Goal: Task Accomplishment & Management: Use online tool/utility

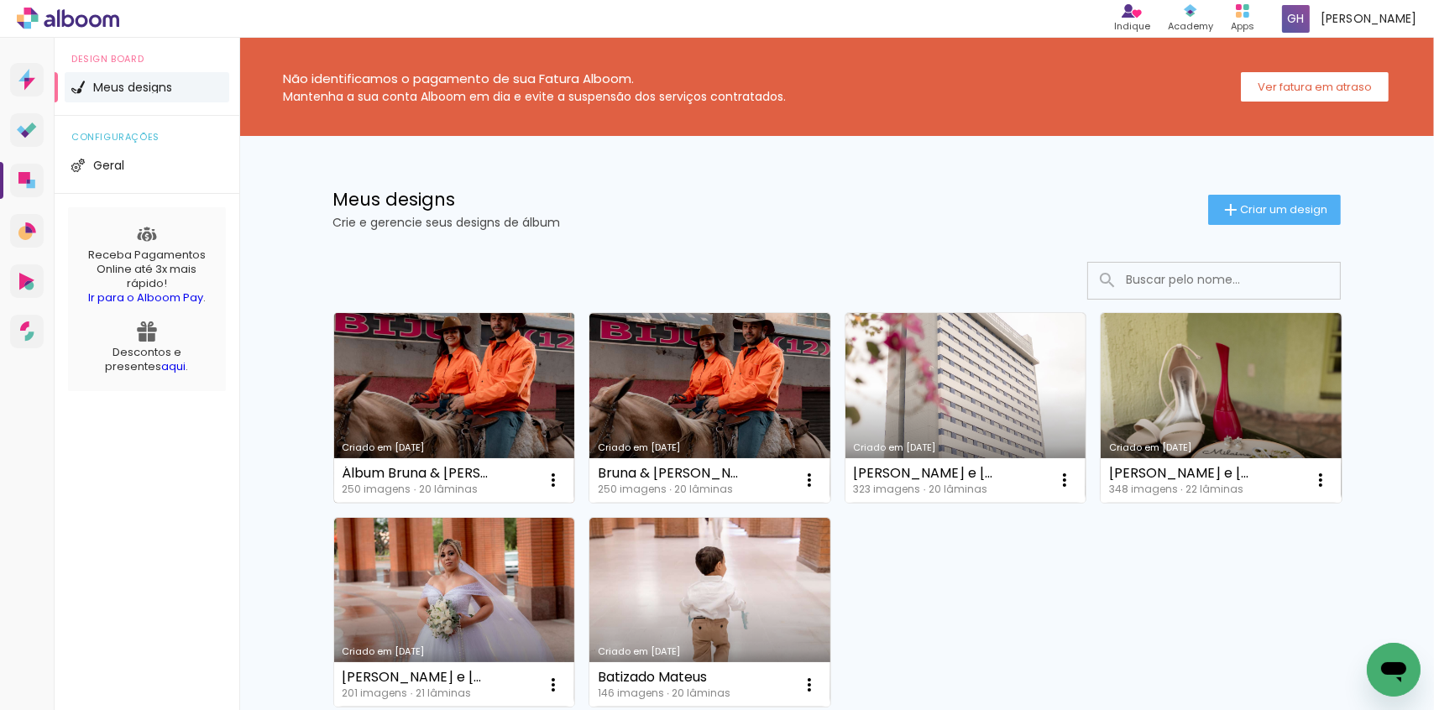
click at [400, 390] on link "Criado em [DATE]" at bounding box center [454, 408] width 241 height 190
click at [543, 487] on iron-icon at bounding box center [553, 480] width 20 height 20
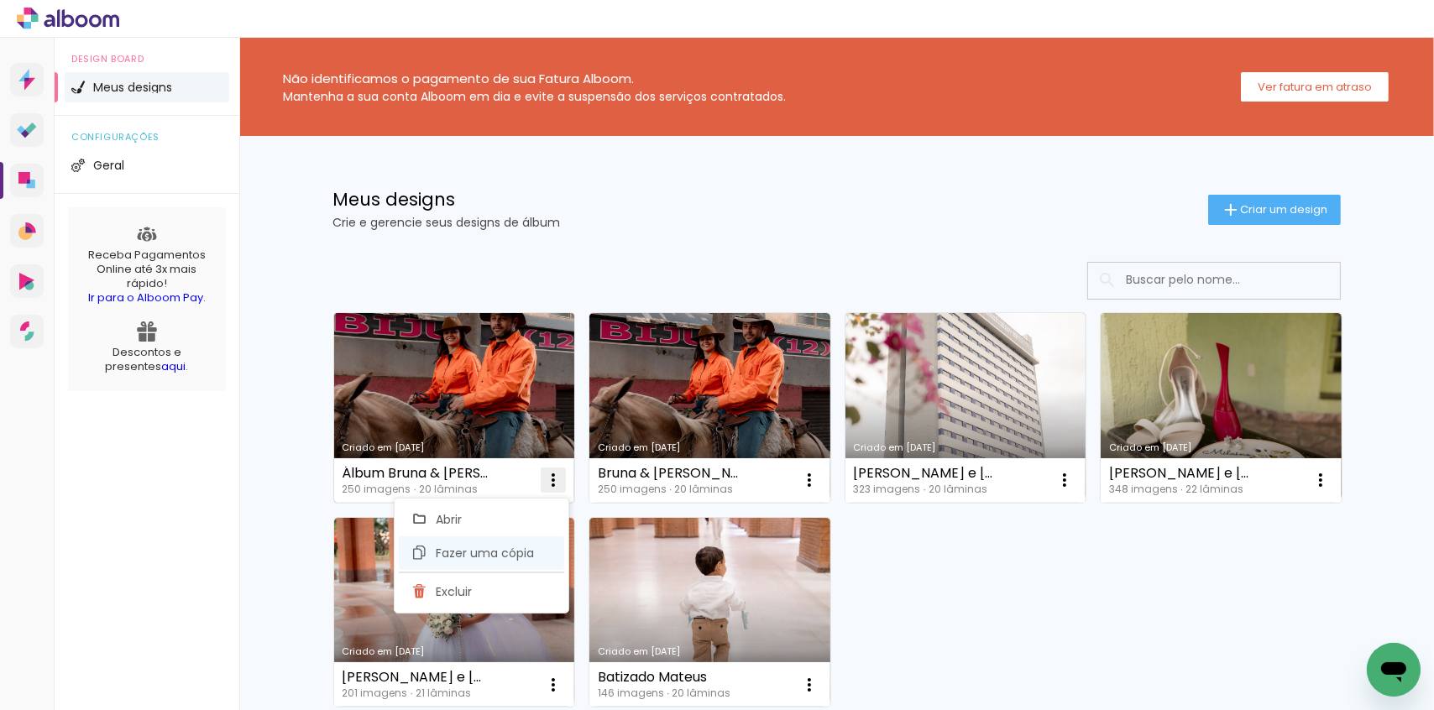
click at [539, 552] on paper-item "Fazer uma cópia" at bounding box center [481, 554] width 165 height 34
type input "Cópia de Álbum Bruna & Ronaldo"
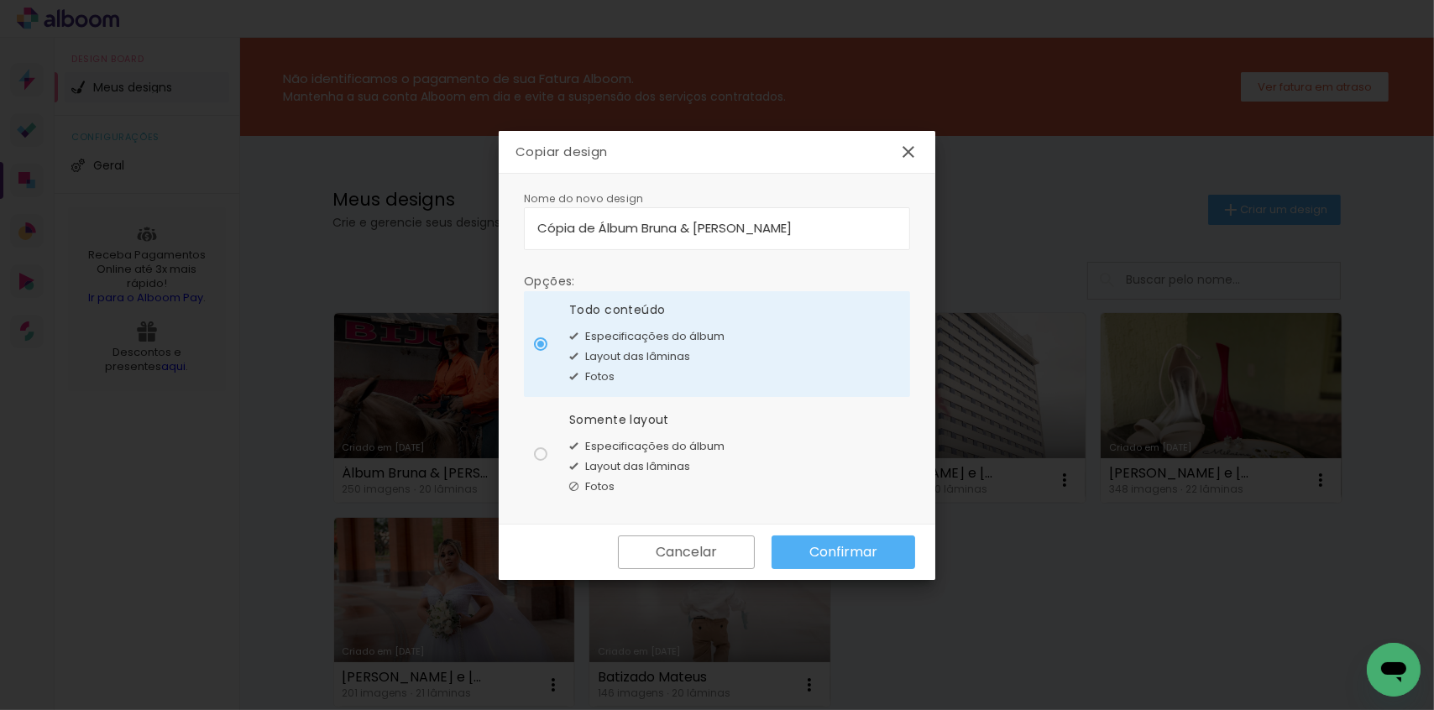
click at [802, 552] on paper-button "Confirmar" at bounding box center [844, 553] width 144 height 34
